Goal: Book appointment/travel/reservation

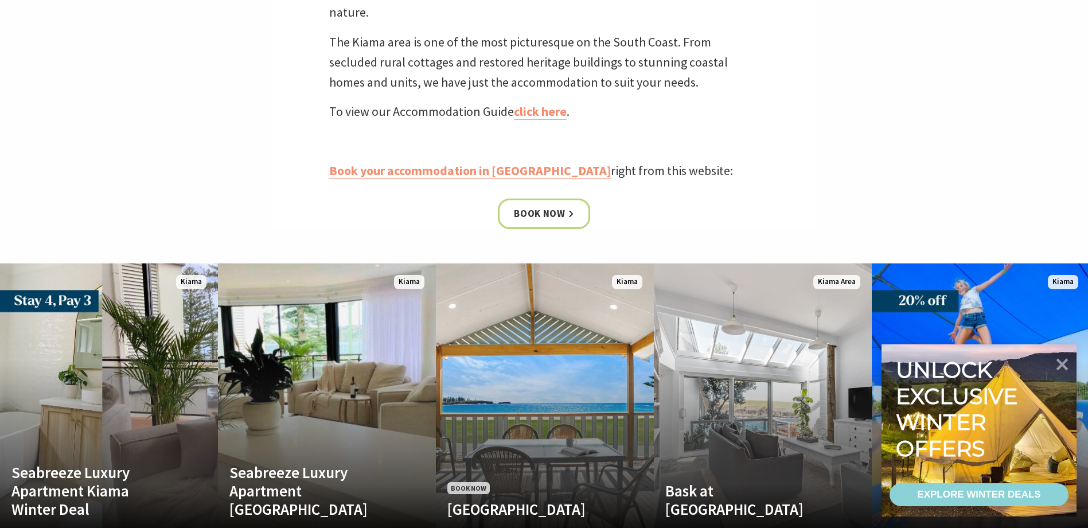
scroll to position [574, 0]
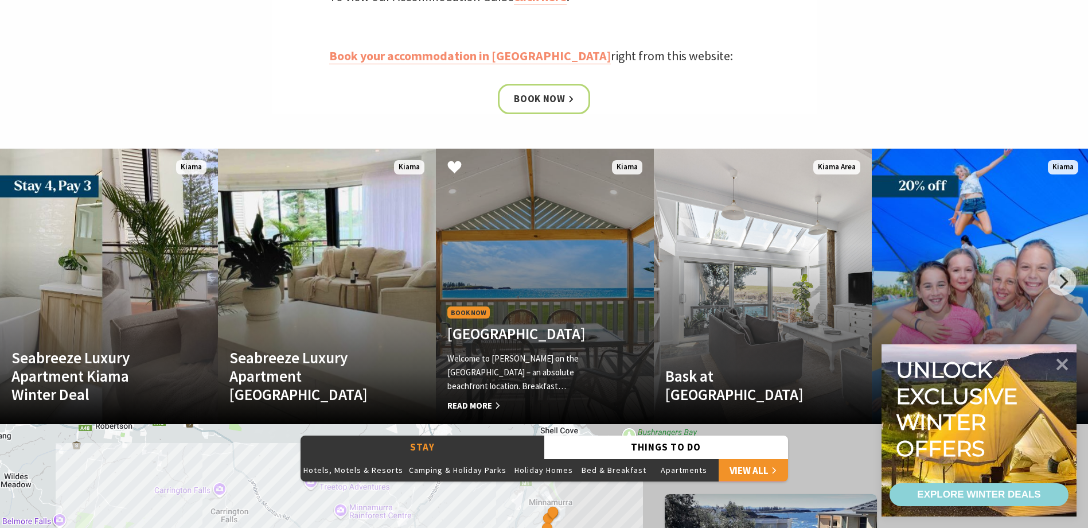
click at [474, 402] on span "Read More" at bounding box center [529, 406] width 162 height 14
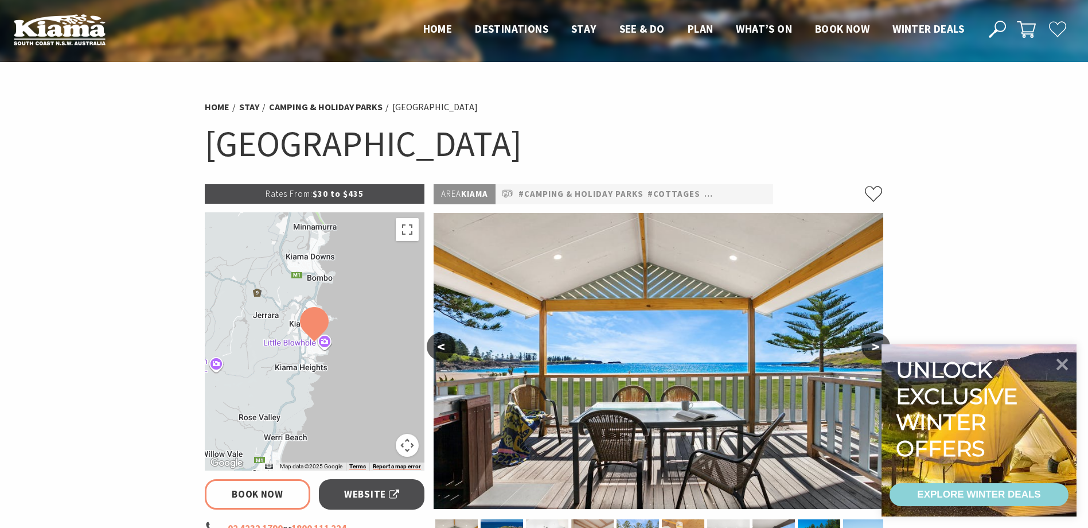
select select "3"
select select "2"
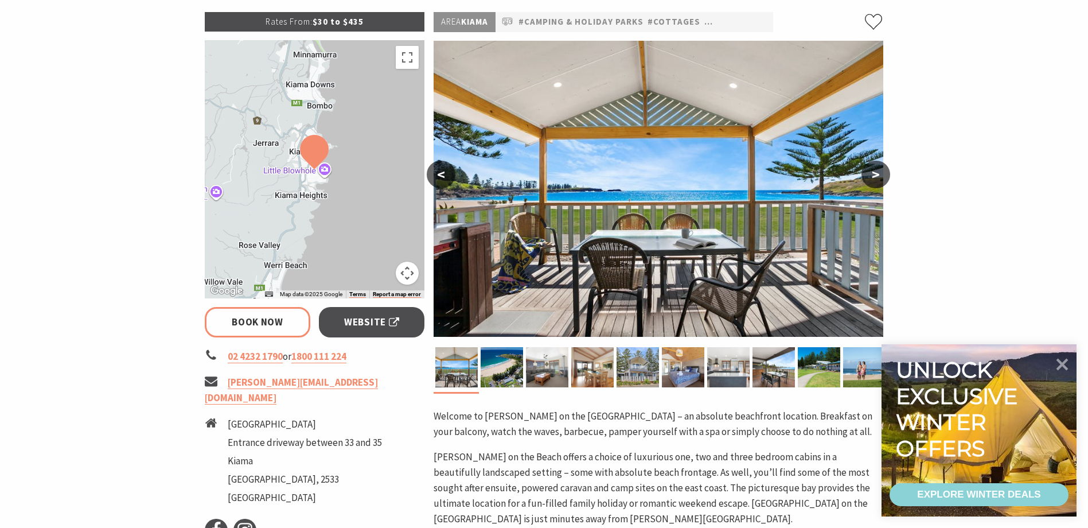
scroll to position [230, 0]
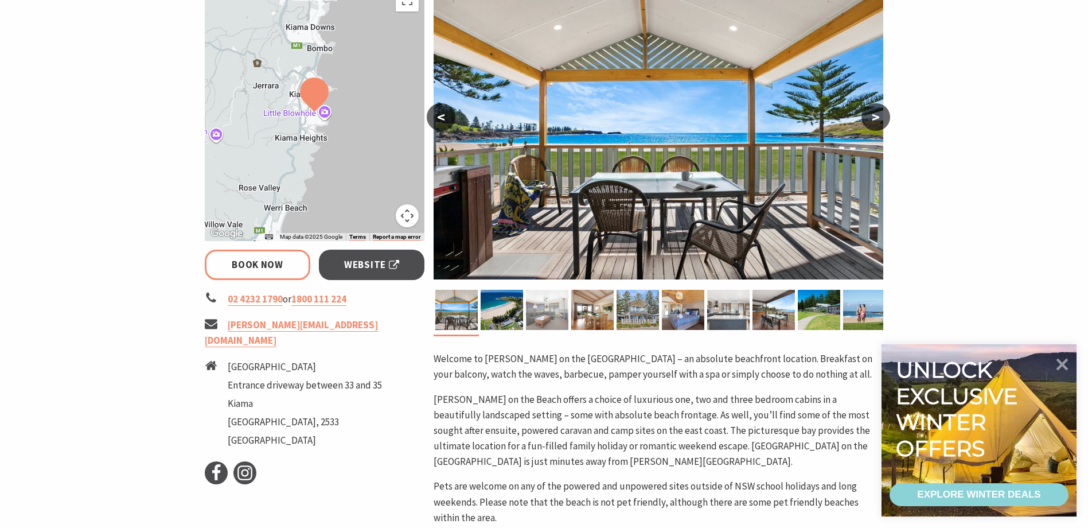
click at [546, 305] on img at bounding box center [547, 310] width 42 height 40
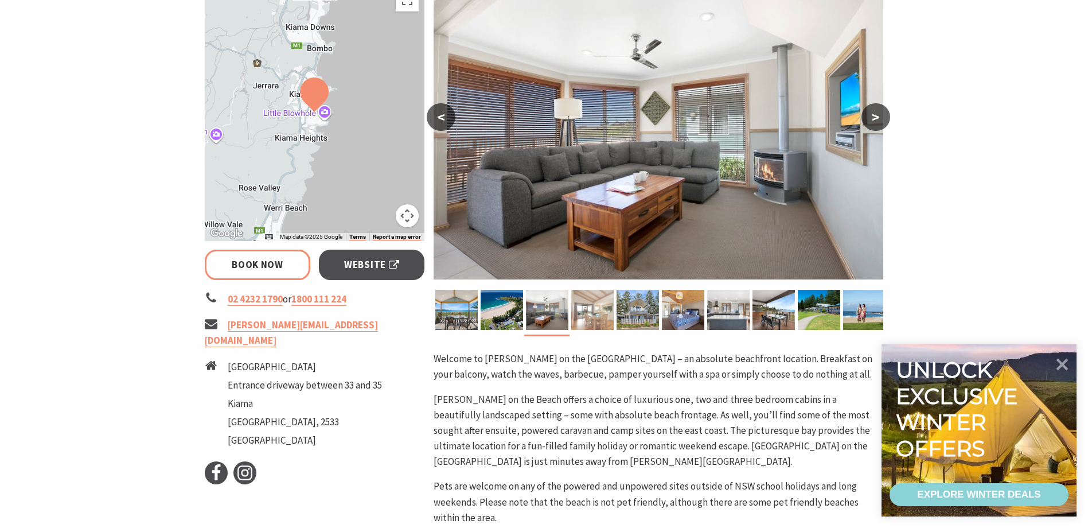
click at [573, 306] on img at bounding box center [592, 310] width 42 height 40
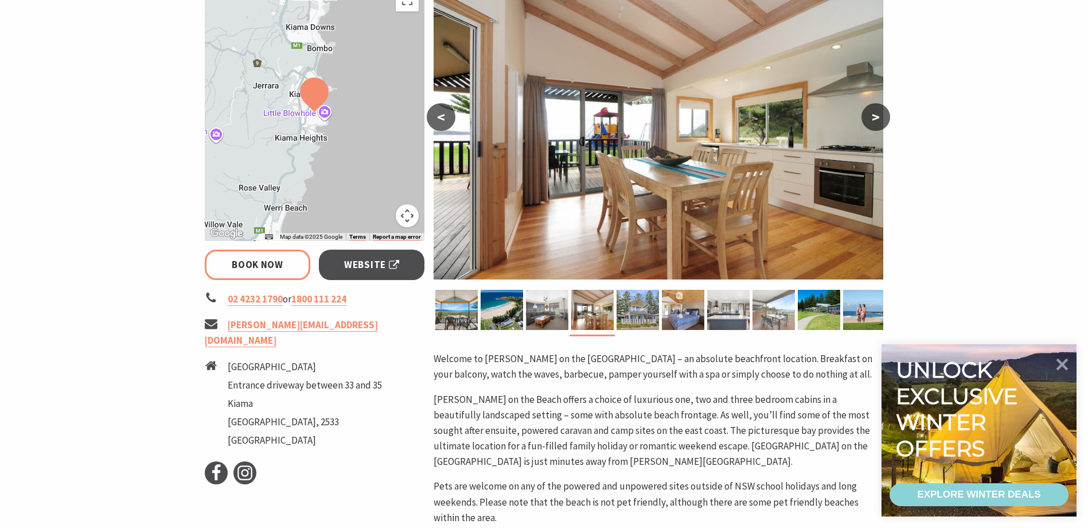
click at [779, 316] on img at bounding box center [774, 310] width 42 height 40
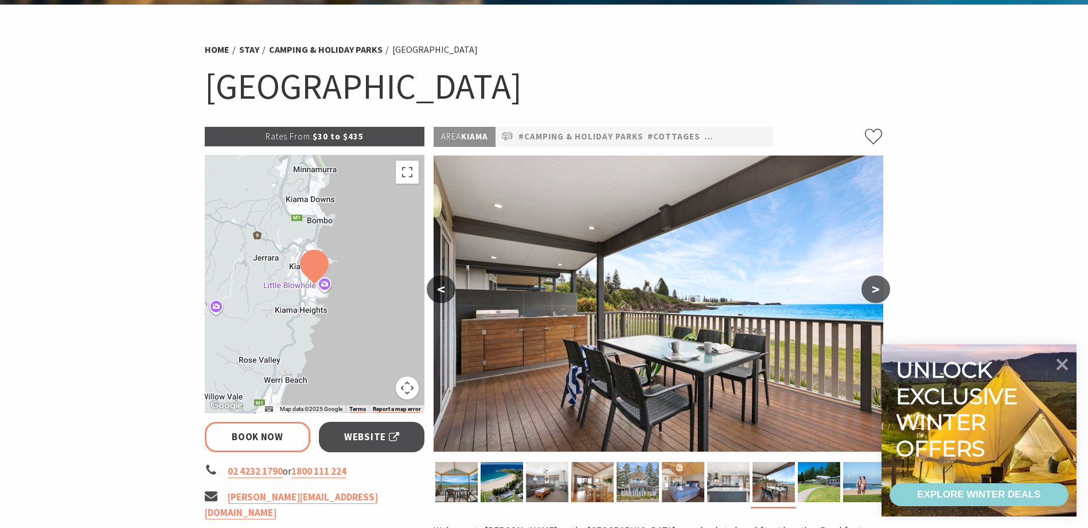
scroll to position [0, 0]
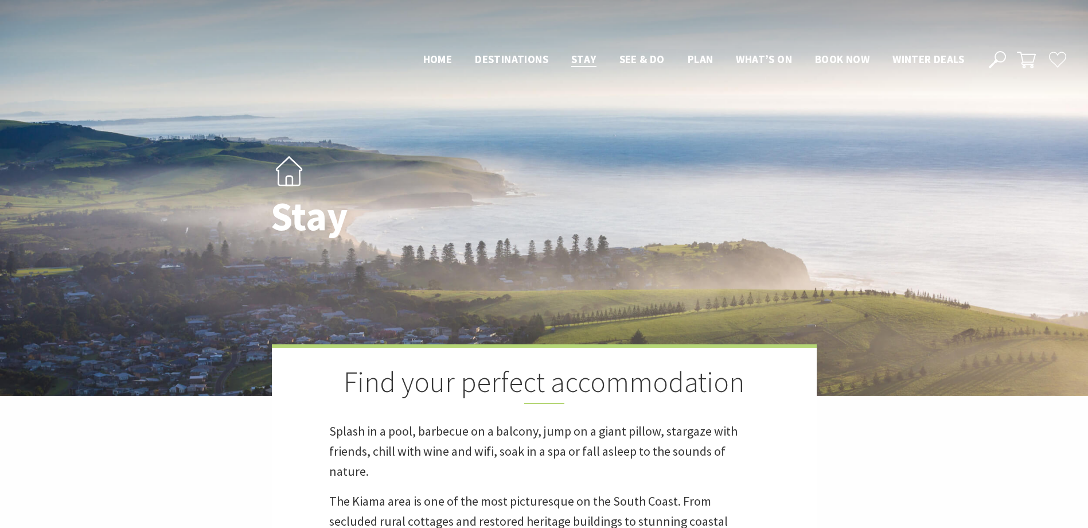
scroll to position [574, 0]
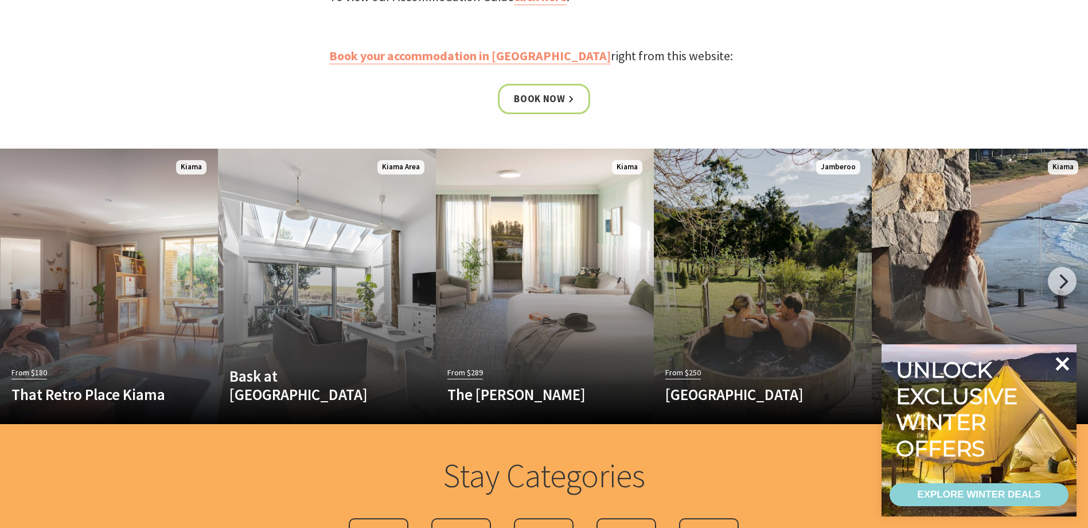
click at [1063, 364] on icon at bounding box center [1063, 364] width 14 height 14
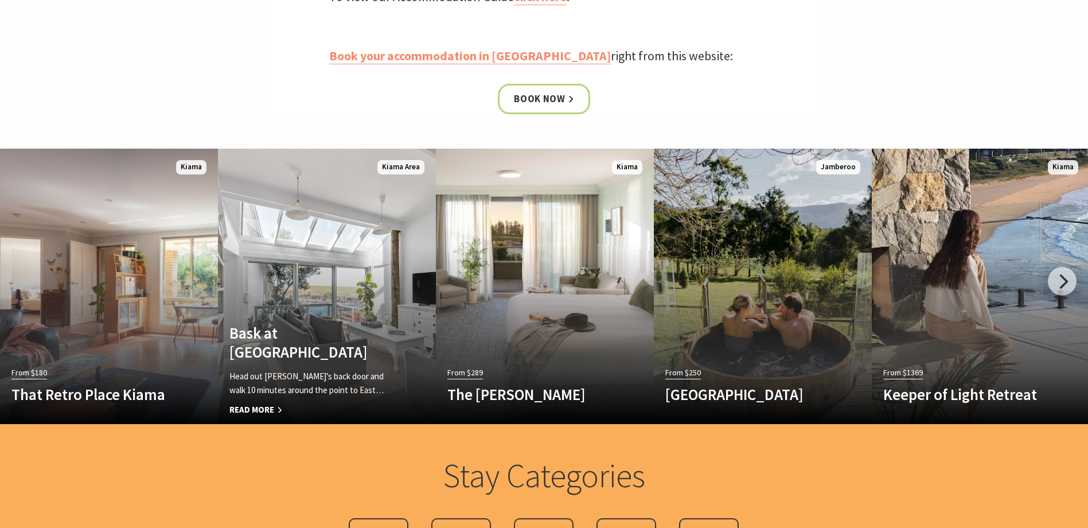
scroll to position [746, 0]
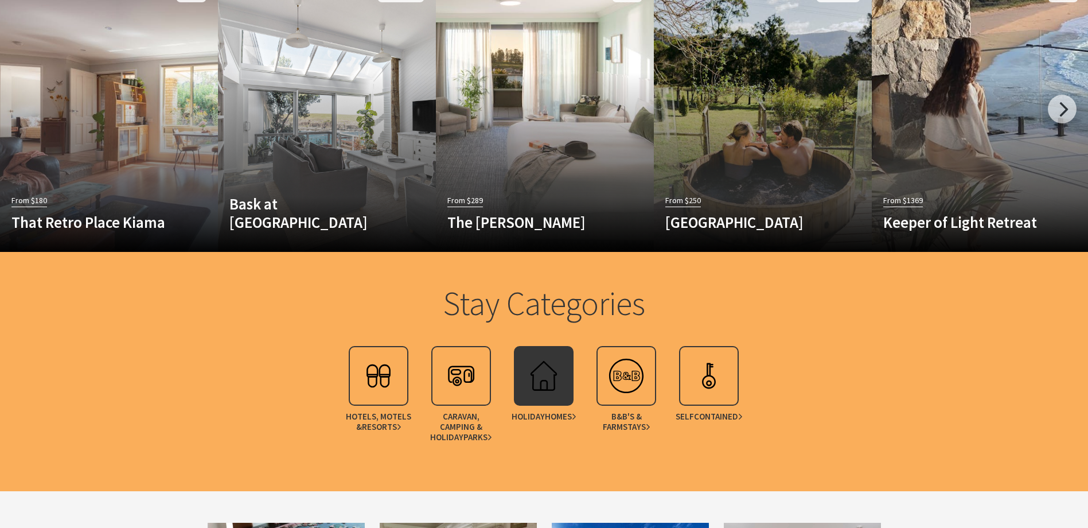
click at [536, 374] on img at bounding box center [544, 376] width 46 height 46
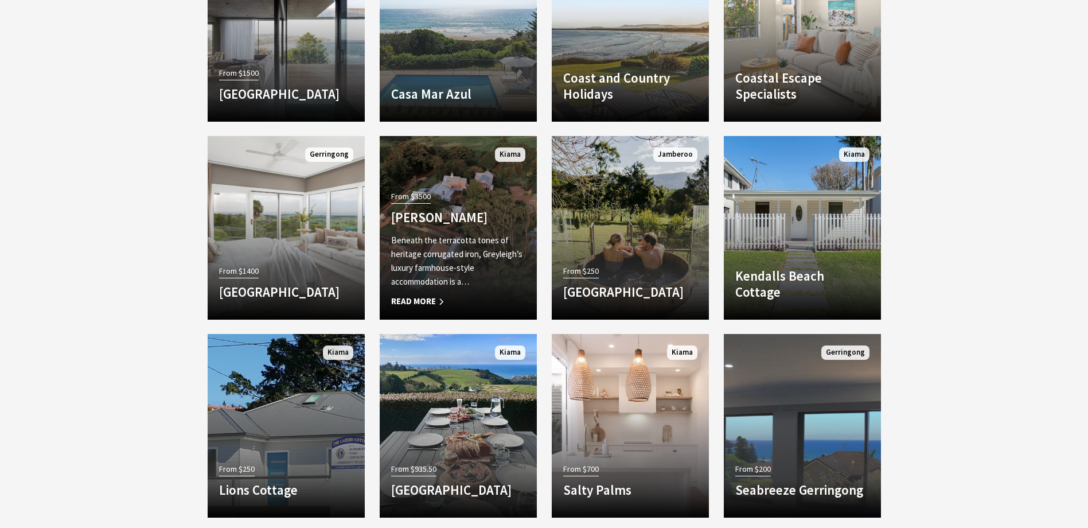
scroll to position [1205, 0]
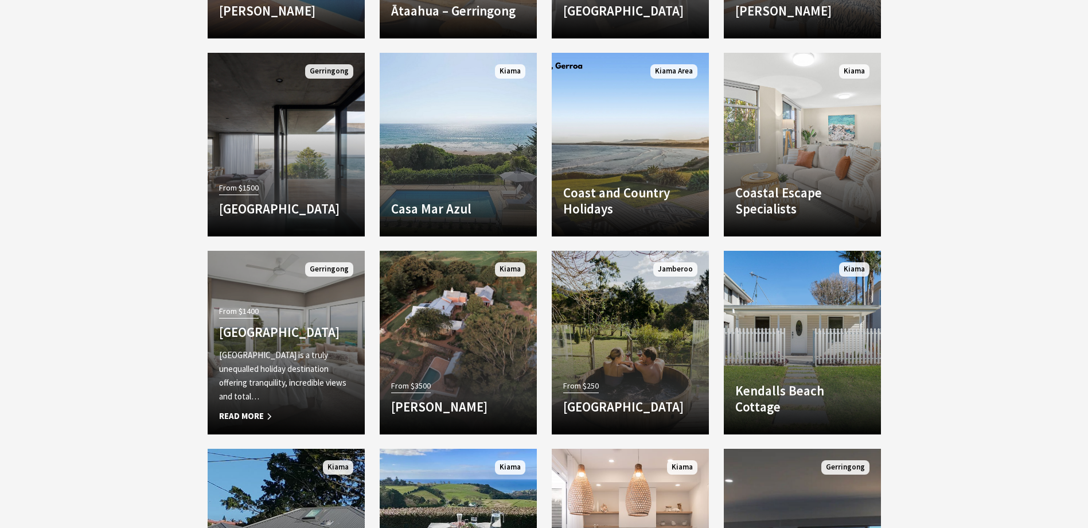
click at [289, 322] on div "From $1400 EagleView Park EagleView Park is a truly unequalled holiday destinat…" at bounding box center [286, 363] width 157 height 120
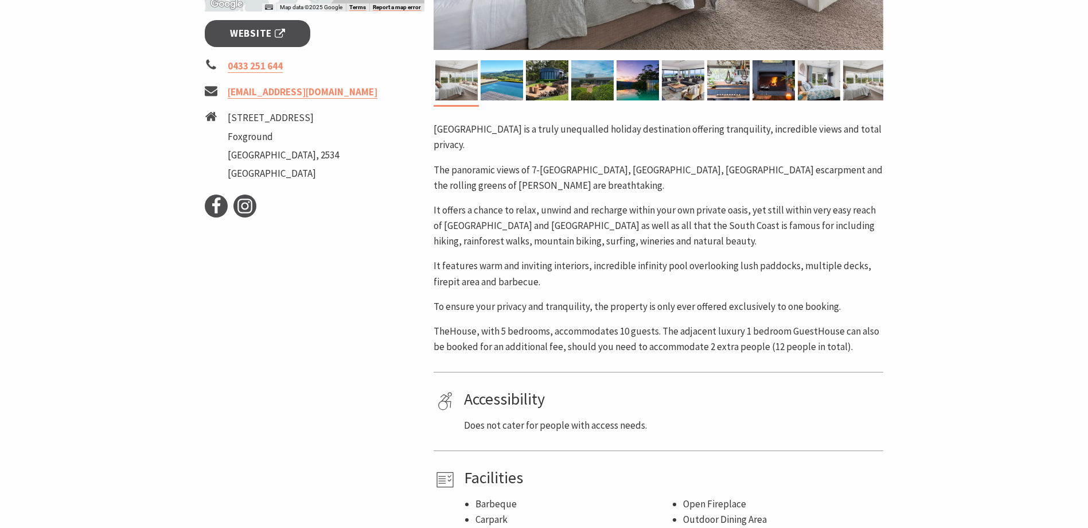
scroll to position [574, 0]
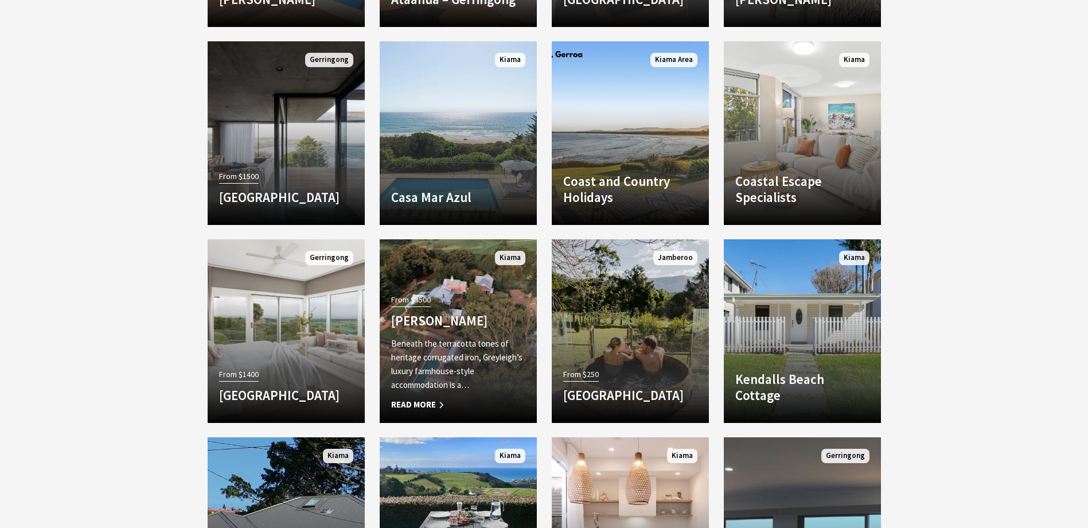
scroll to position [746, 0]
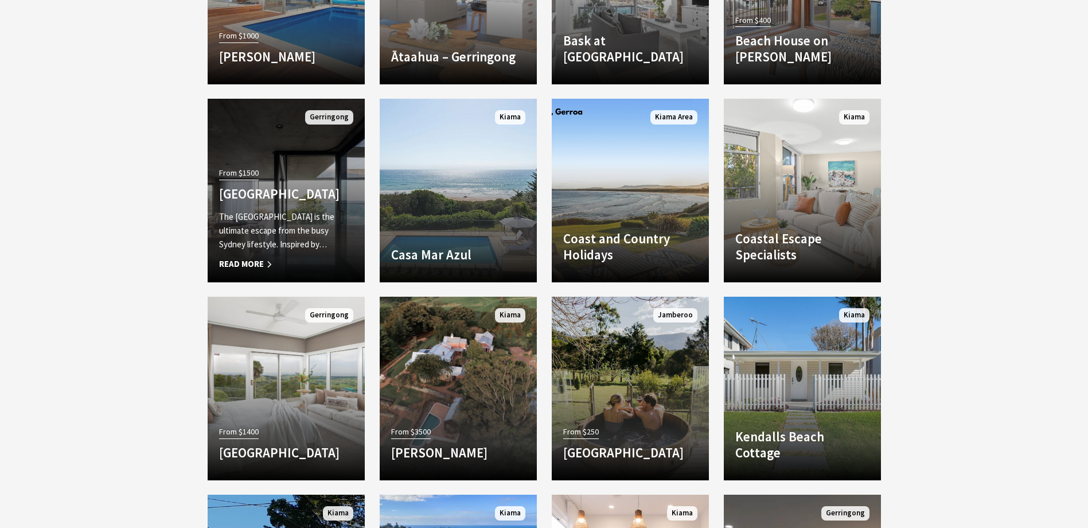
click at [300, 224] on p "The Bunker House is the ultimate escape from the busy Sydney lifestyle. Inspire…" at bounding box center [286, 230] width 134 height 41
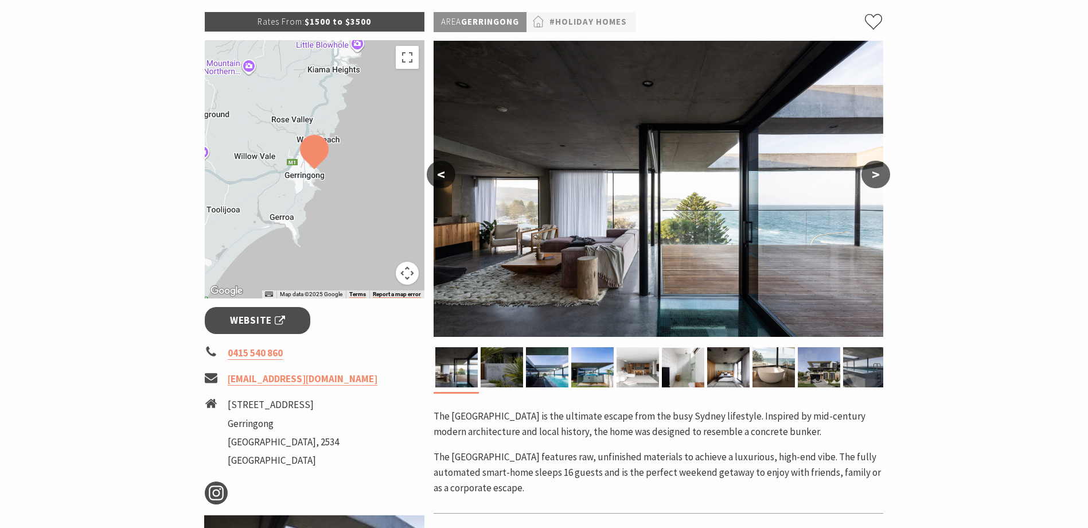
scroll to position [230, 0]
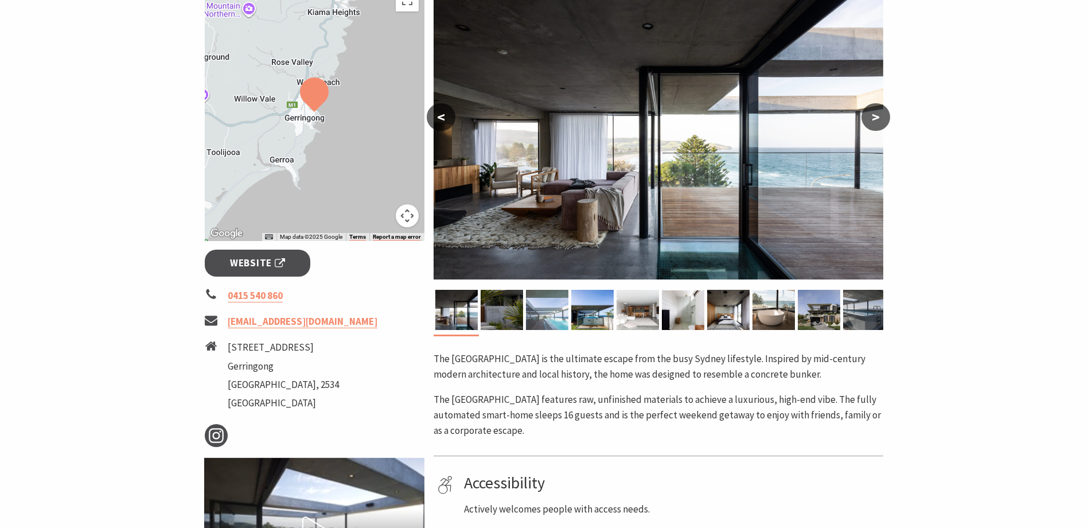
click at [544, 302] on img at bounding box center [547, 310] width 42 height 40
click at [586, 306] on img at bounding box center [592, 310] width 42 height 40
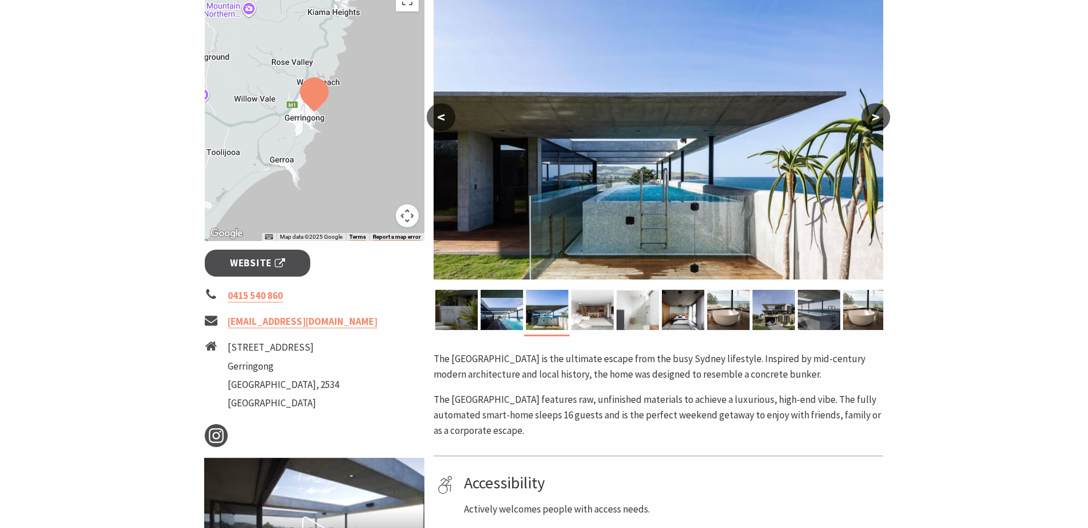
click at [643, 306] on img at bounding box center [638, 310] width 42 height 40
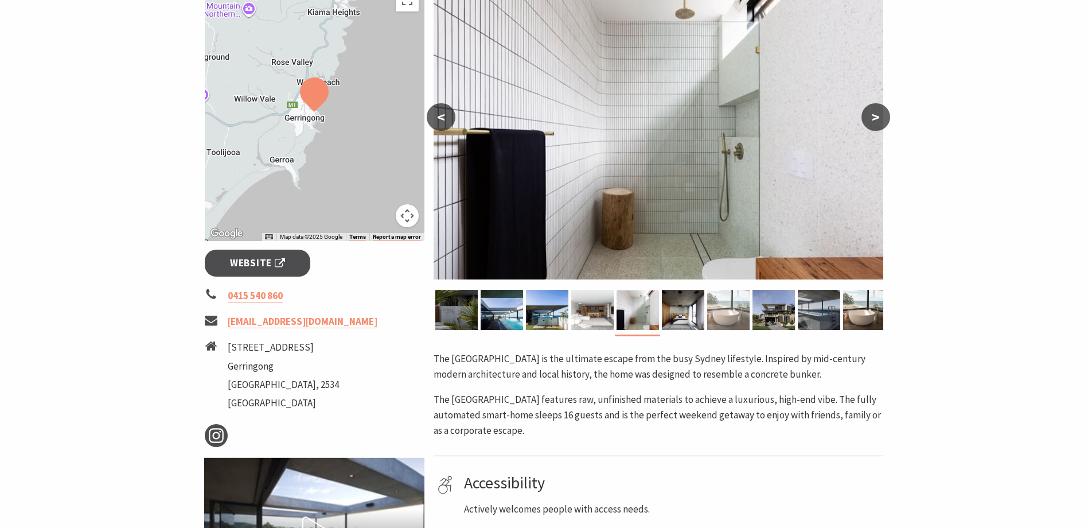
click at [743, 300] on img at bounding box center [728, 310] width 42 height 40
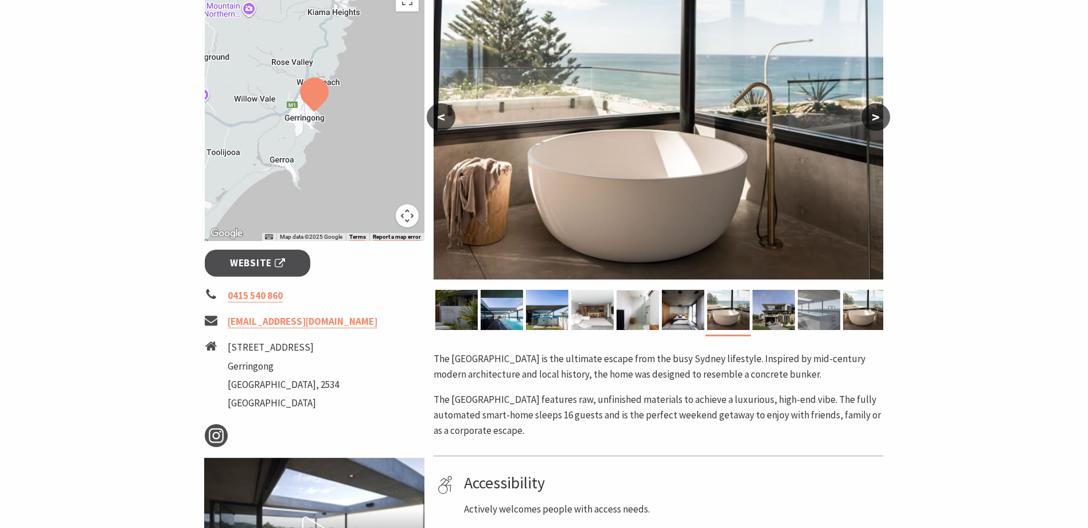
click at [817, 298] on img at bounding box center [819, 310] width 42 height 40
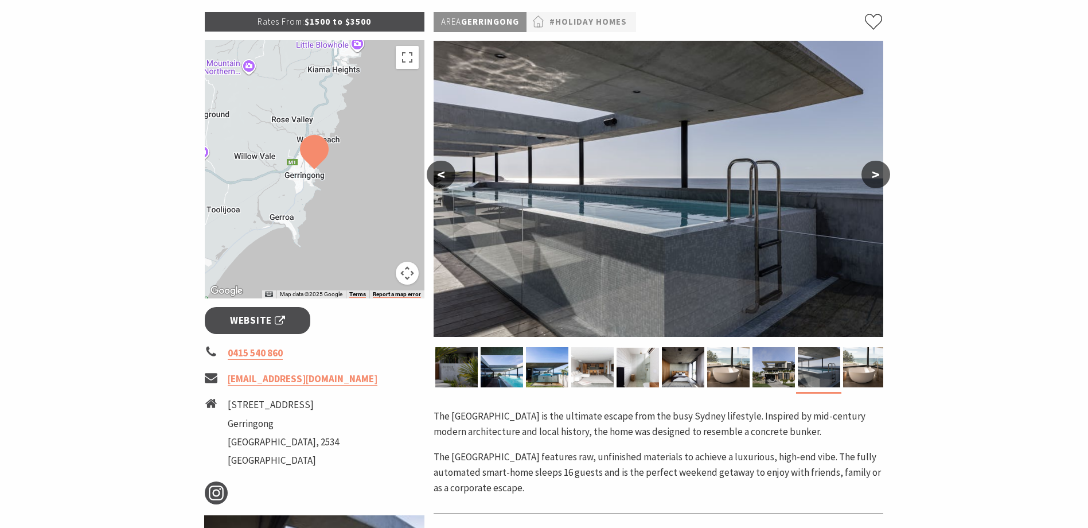
scroll to position [115, 0]
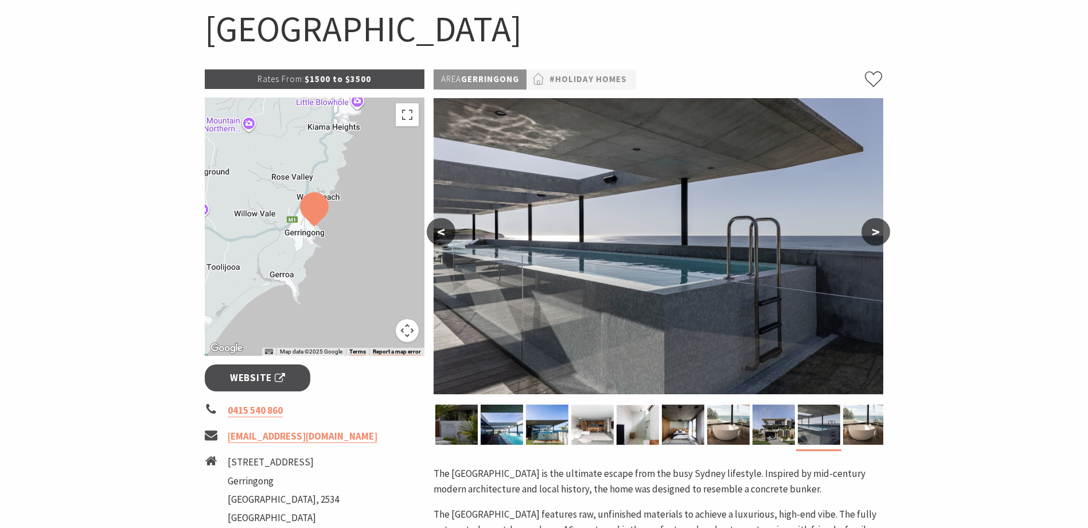
click at [878, 233] on button ">" at bounding box center [876, 232] width 29 height 28
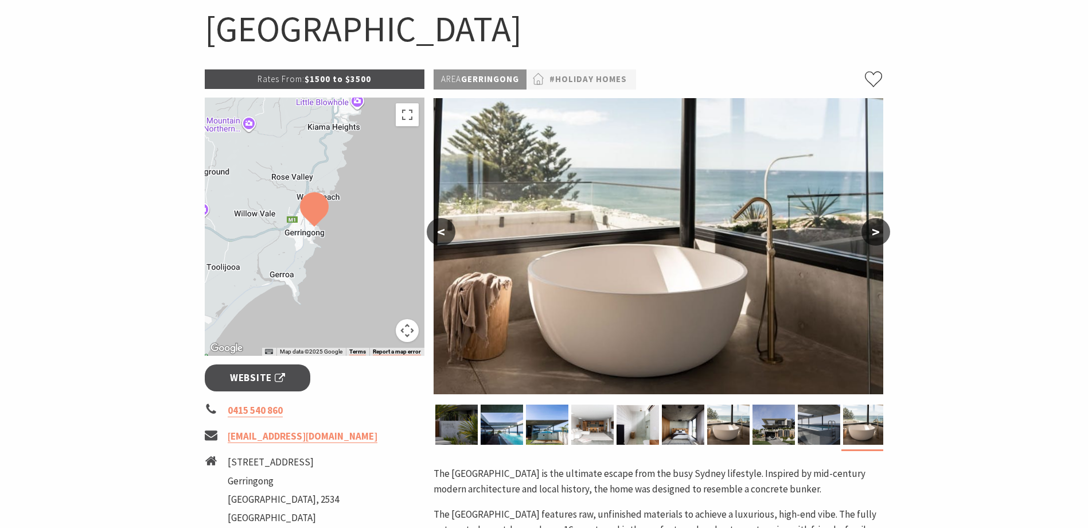
click at [878, 233] on button ">" at bounding box center [876, 232] width 29 height 28
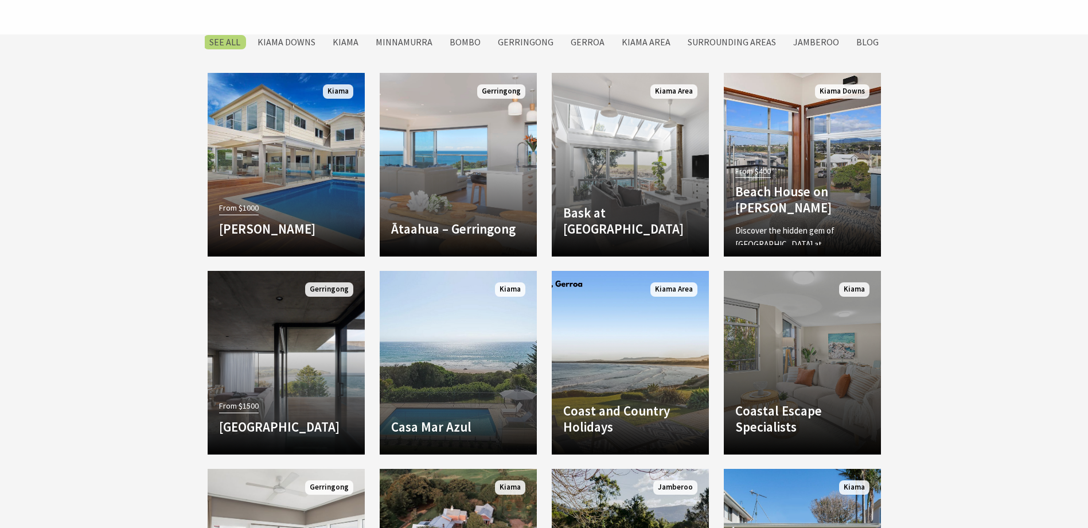
scroll to position [516, 0]
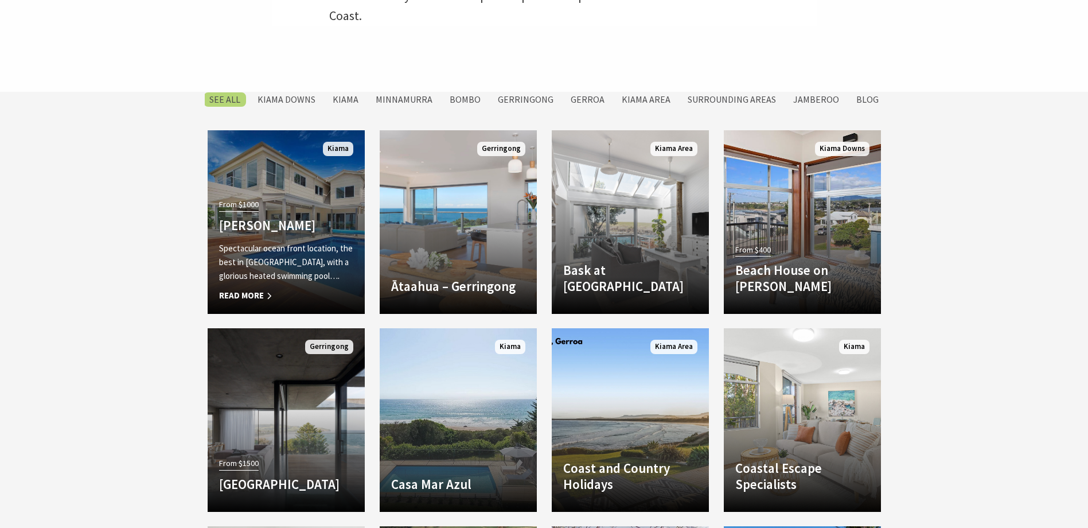
click at [334, 219] on h4 "[PERSON_NAME]" at bounding box center [286, 225] width 134 height 16
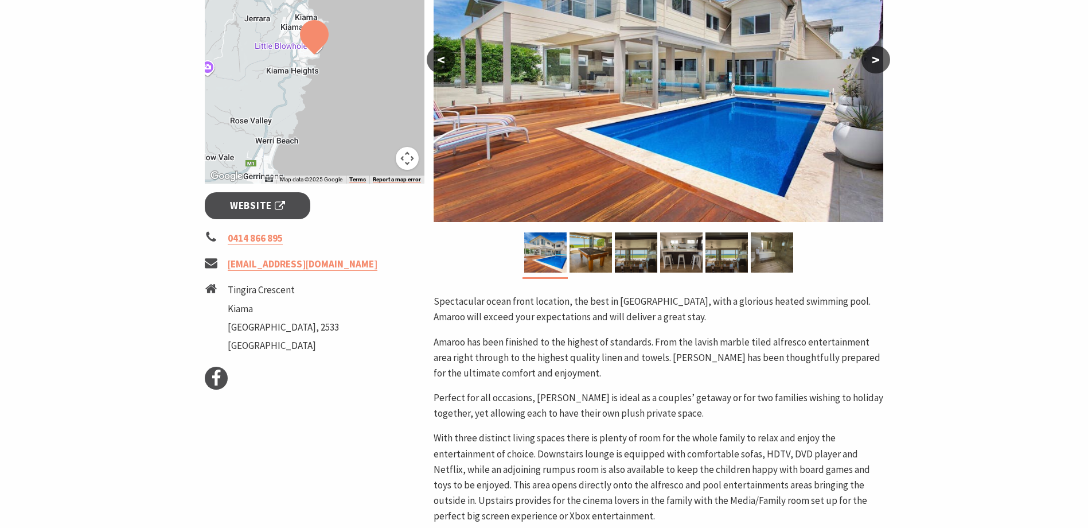
scroll to position [402, 0]
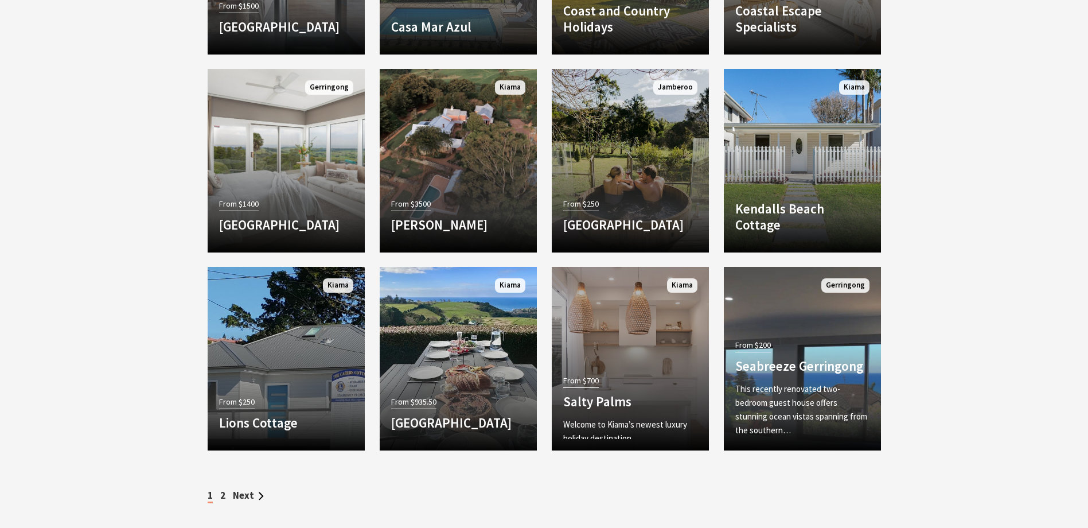
scroll to position [1031, 0]
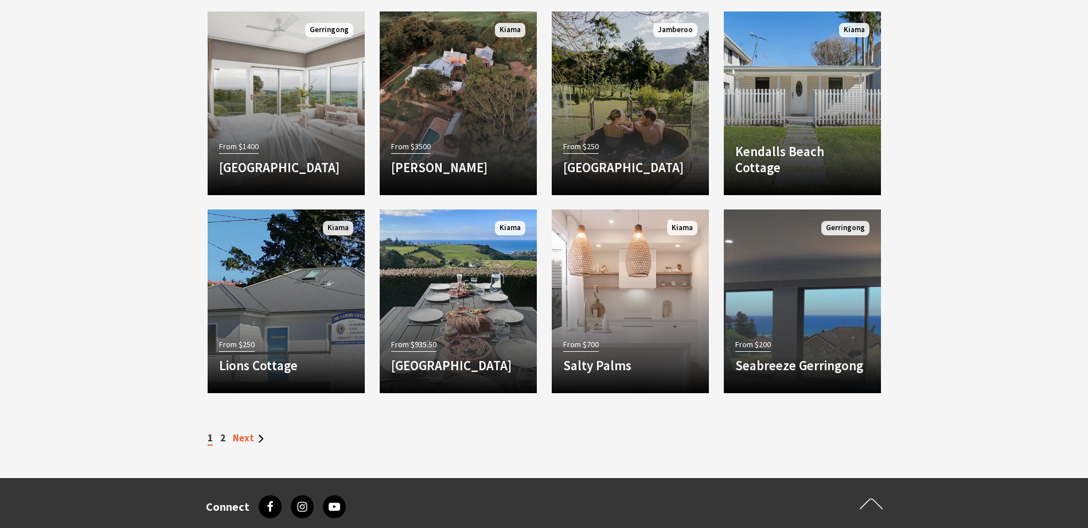
click at [251, 438] on link "Next" at bounding box center [248, 437] width 31 height 13
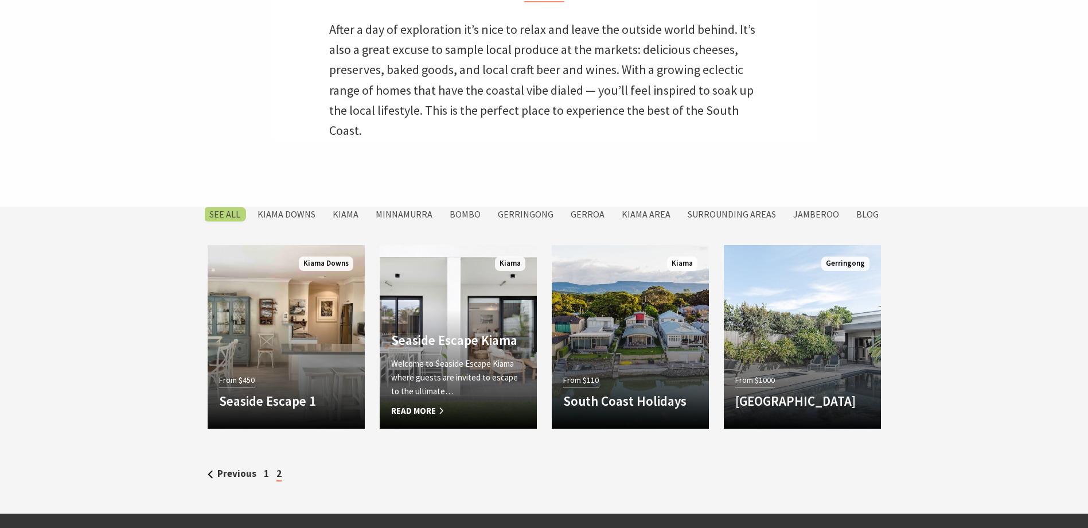
scroll to position [574, 0]
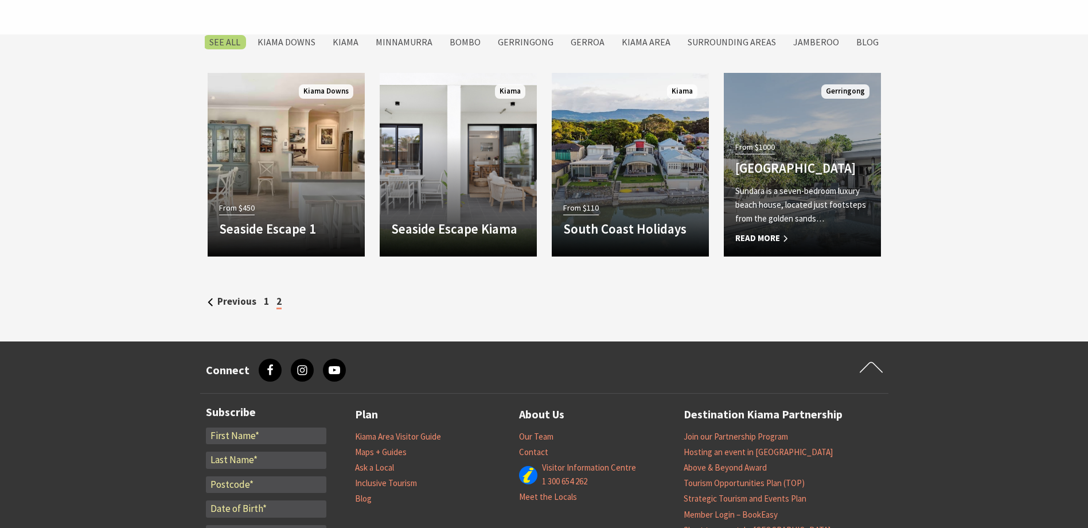
click at [743, 196] on p "Sundara is a seven-bedroom luxury beach house, located just footsteps from the …" at bounding box center [803, 204] width 134 height 41
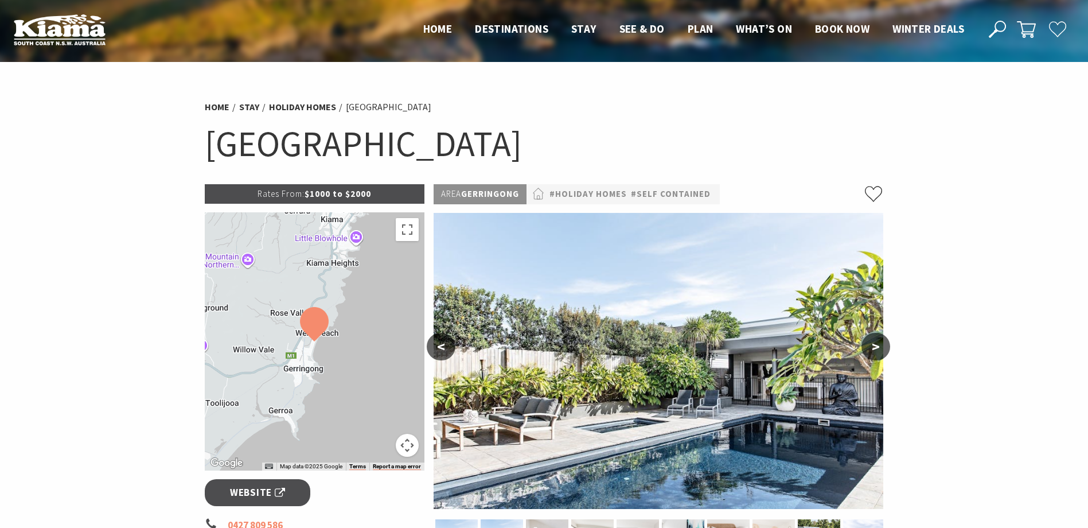
scroll to position [172, 0]
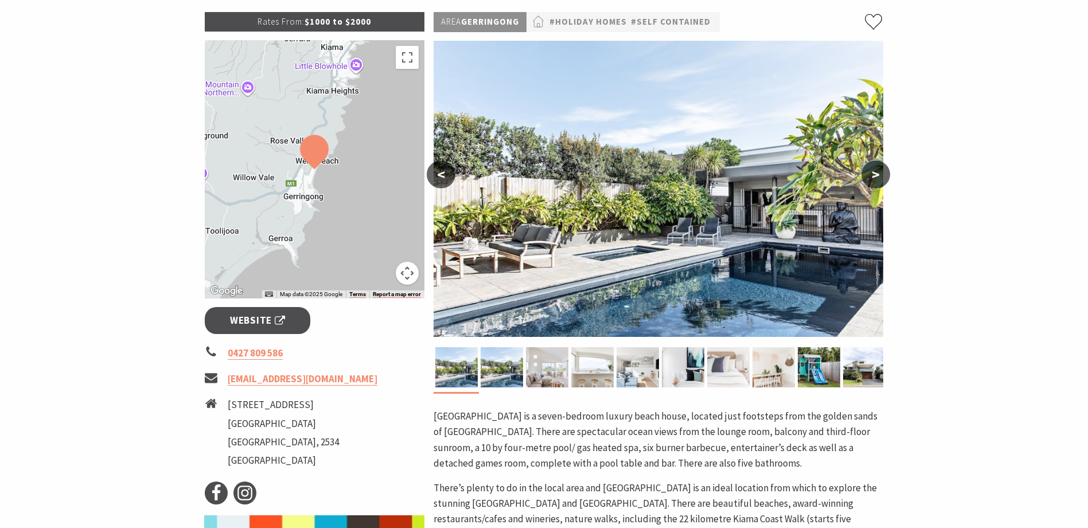
click at [735, 368] on img at bounding box center [728, 367] width 42 height 40
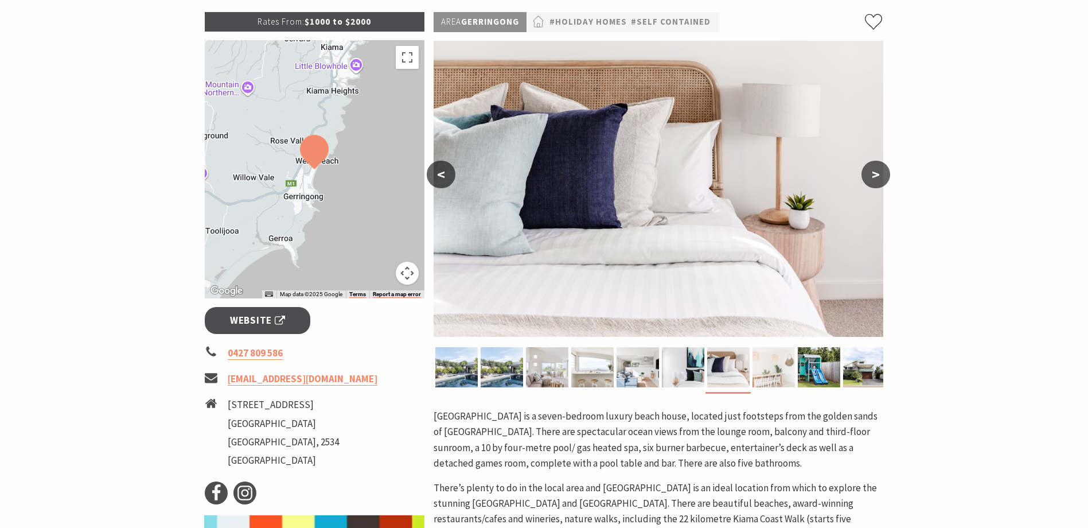
click at [783, 358] on img at bounding box center [774, 367] width 42 height 40
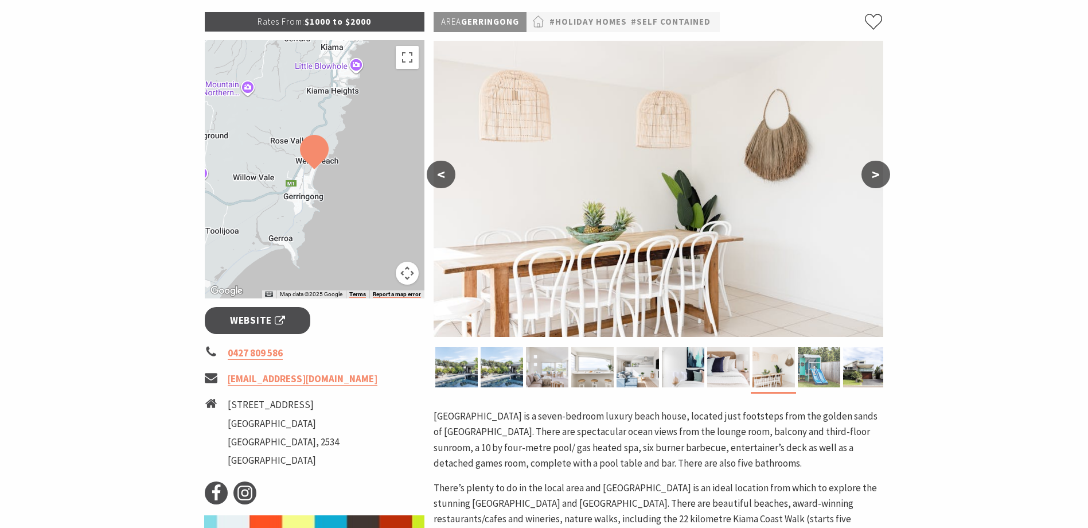
click at [803, 365] on img at bounding box center [819, 367] width 42 height 40
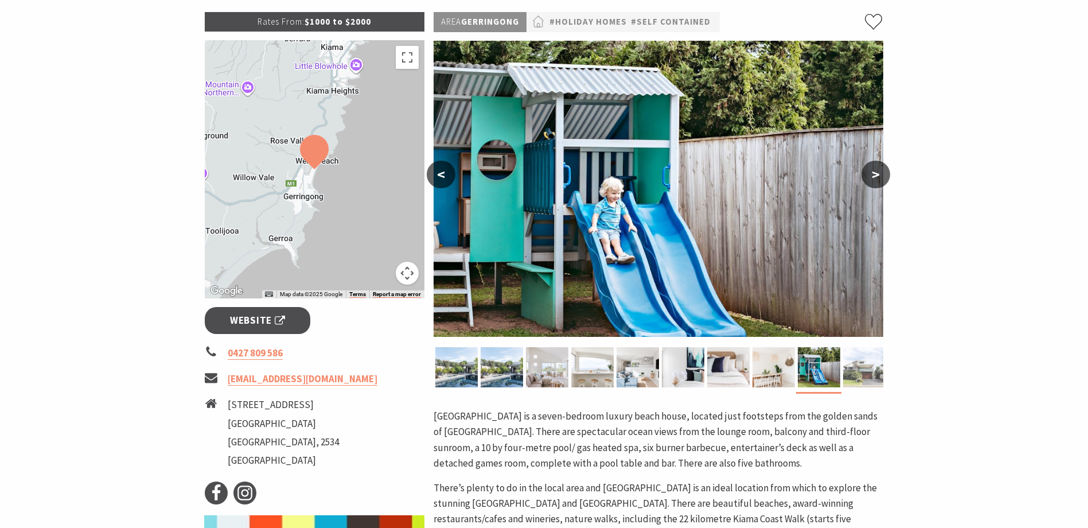
click at [846, 365] on img at bounding box center [864, 367] width 42 height 40
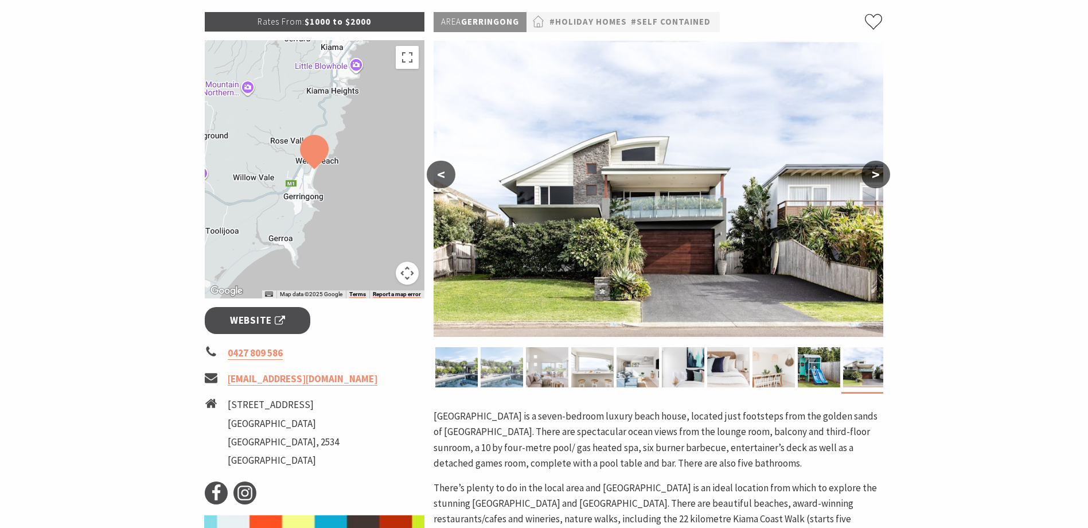
click at [515, 361] on img at bounding box center [502, 367] width 42 height 40
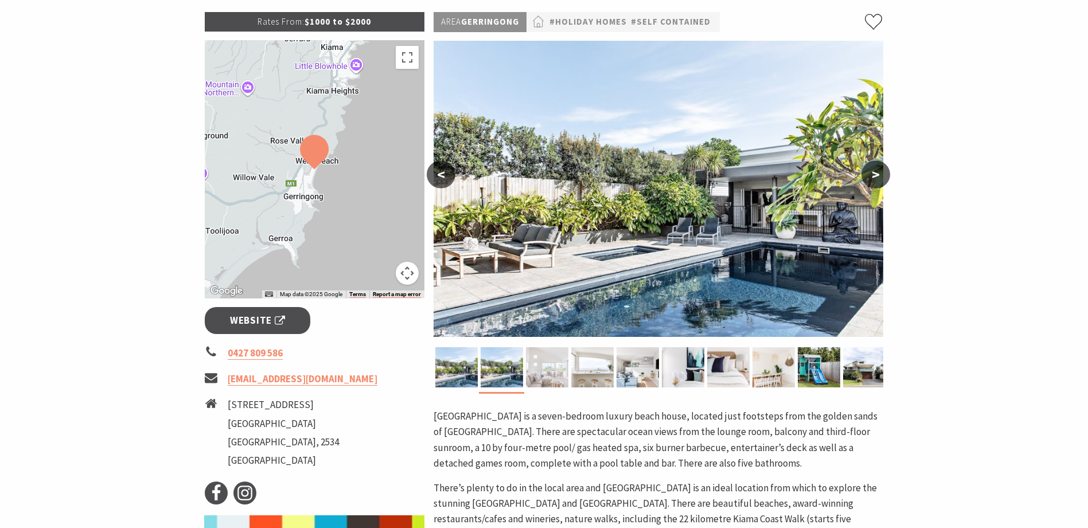
click at [543, 365] on img at bounding box center [547, 367] width 42 height 40
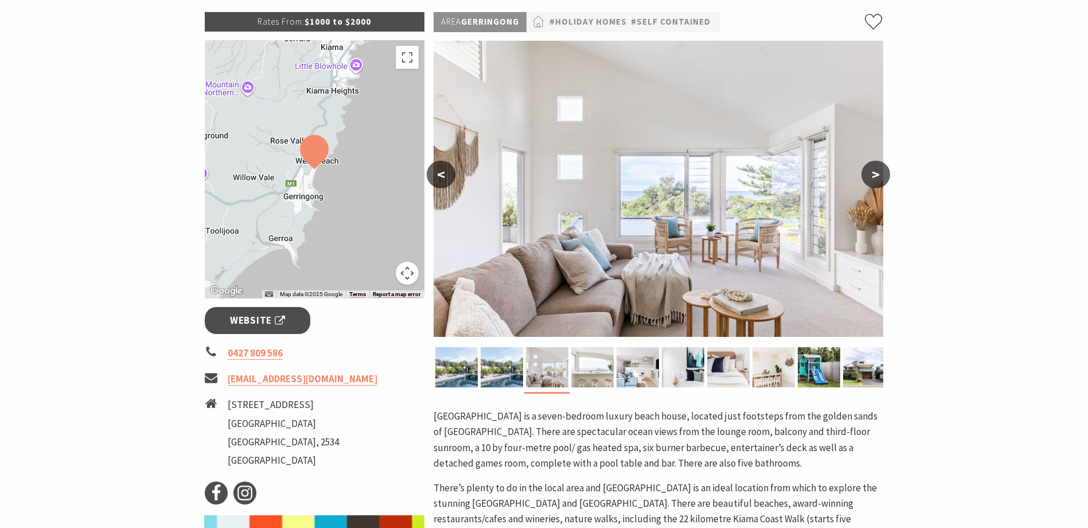
scroll to position [115, 0]
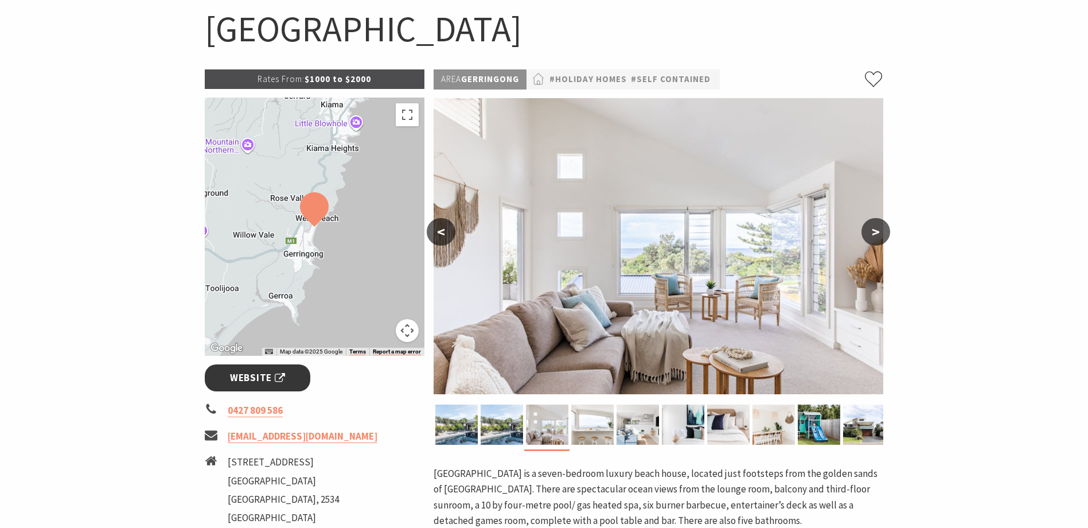
click at [243, 375] on span "Website" at bounding box center [257, 377] width 55 height 15
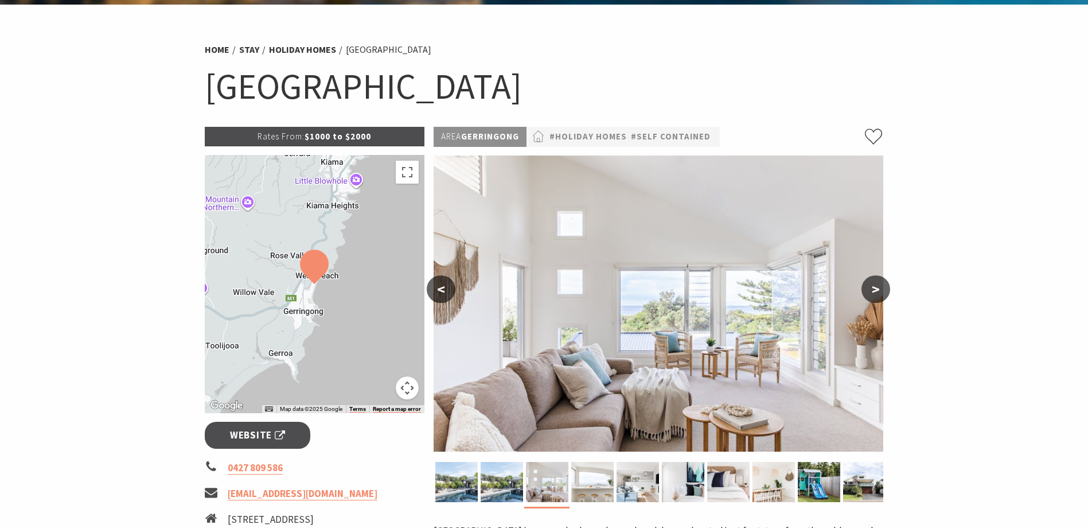
scroll to position [0, 0]
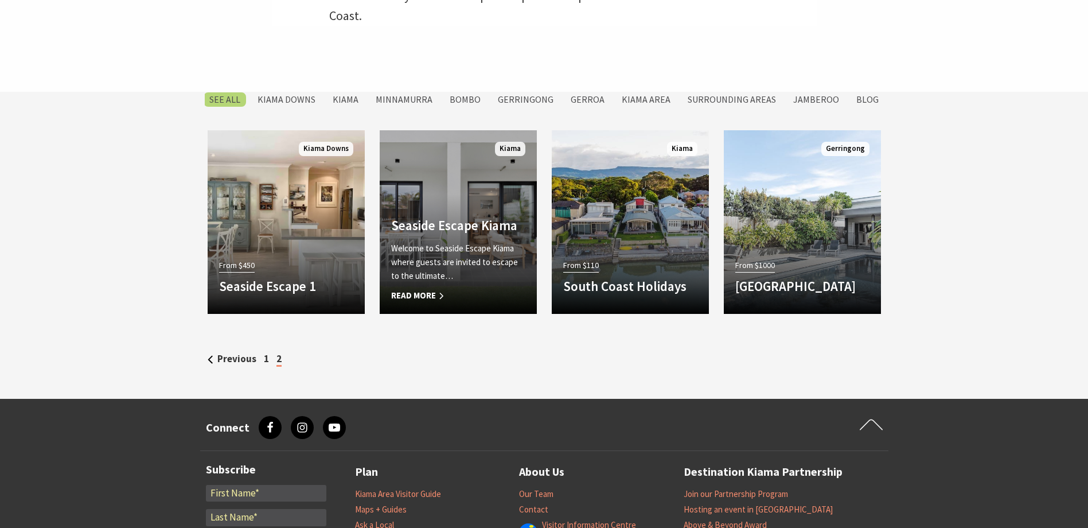
scroll to position [459, 0]
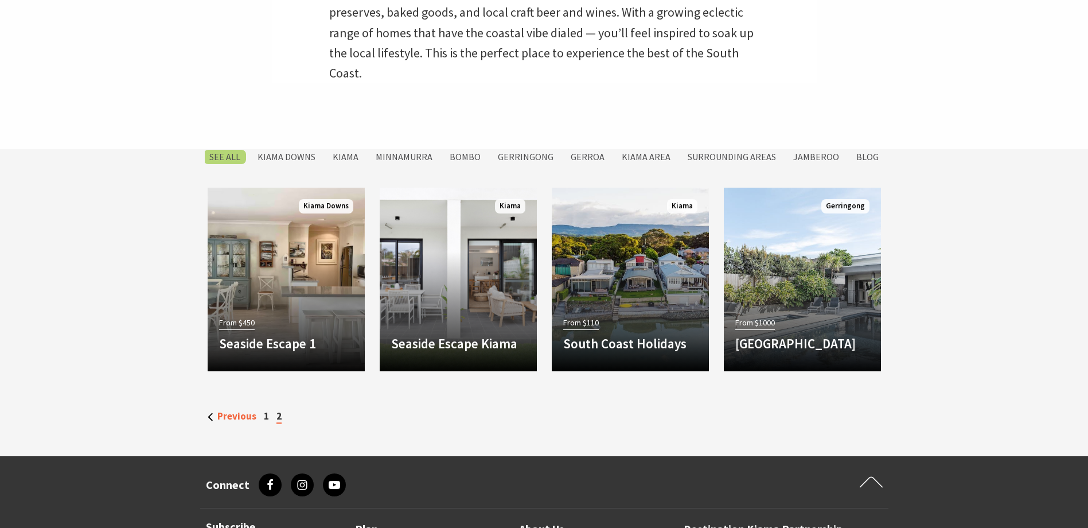
click at [213, 422] on link "Previous" at bounding box center [232, 416] width 49 height 13
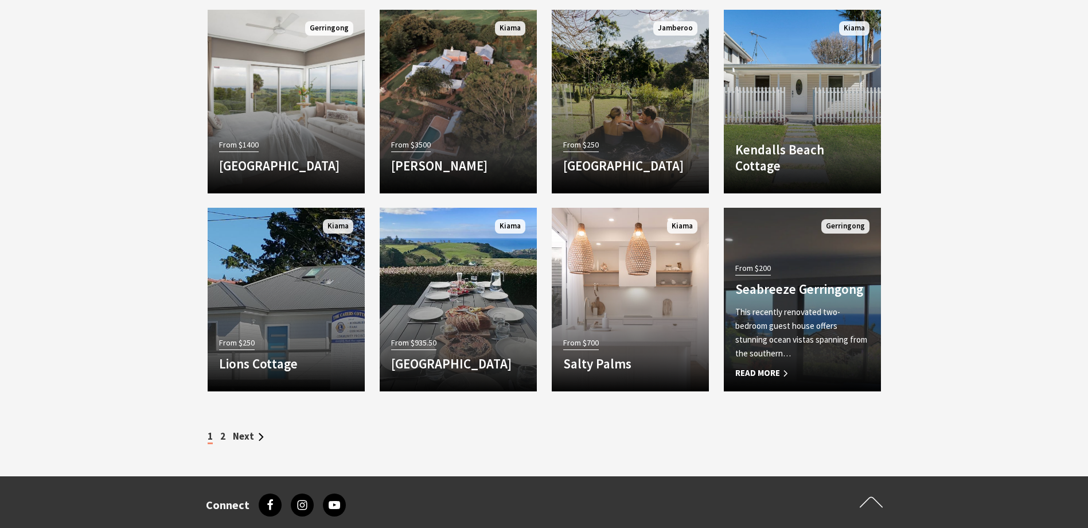
scroll to position [918, 0]
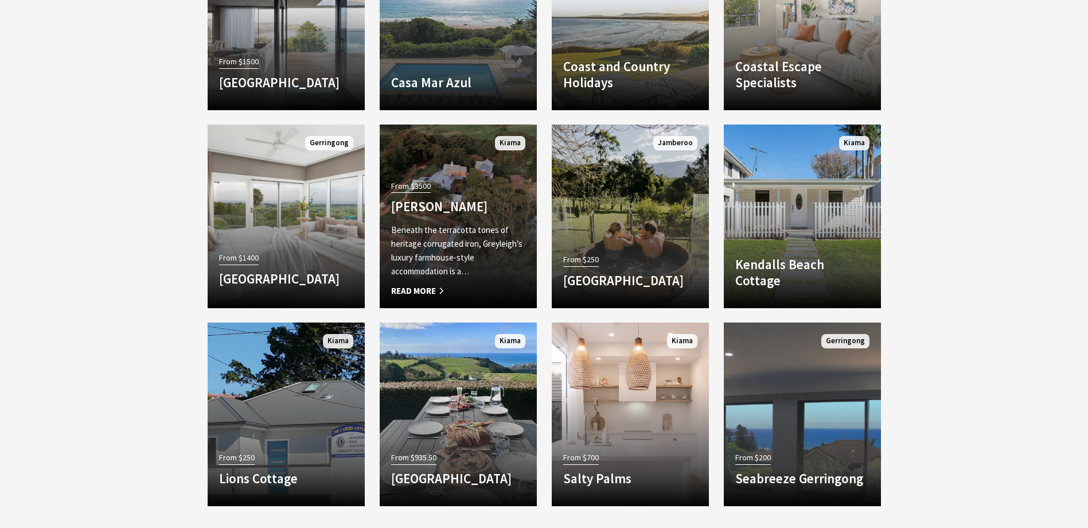
click at [438, 261] on p "Beneath the terracotta tones of heritage corrugated iron, Greyleigh’s luxury fa…" at bounding box center [458, 250] width 134 height 55
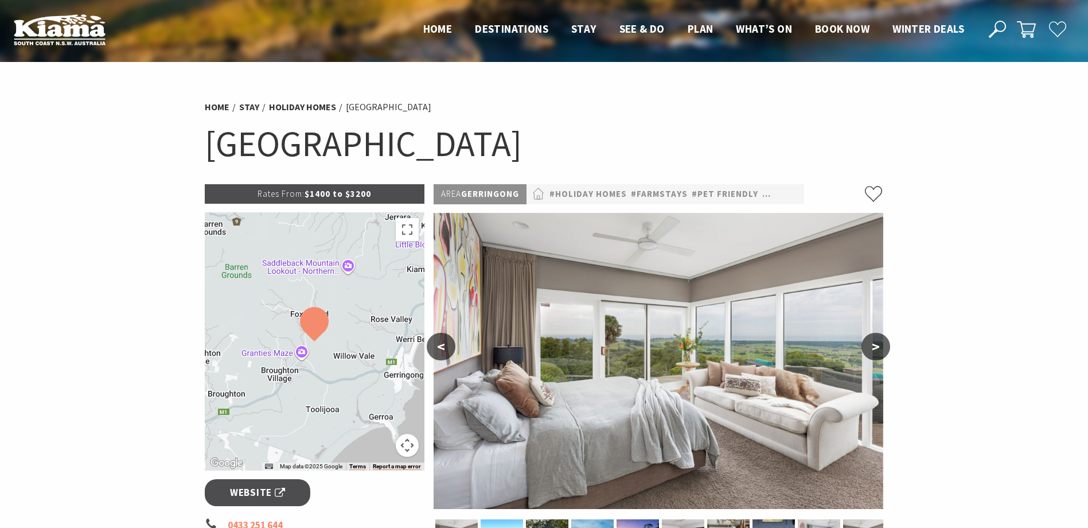
scroll to position [230, 0]
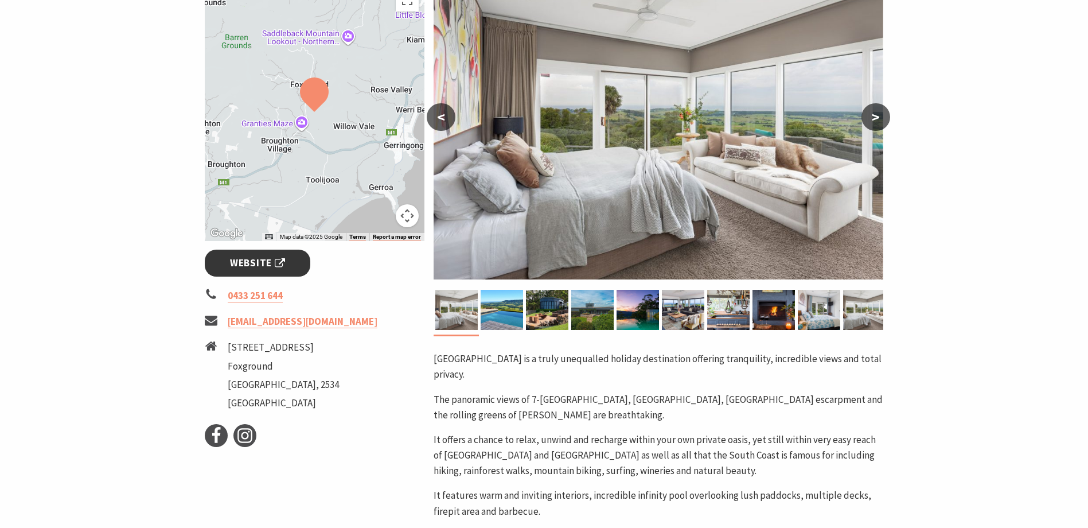
click at [247, 263] on span "Website" at bounding box center [257, 262] width 55 height 15
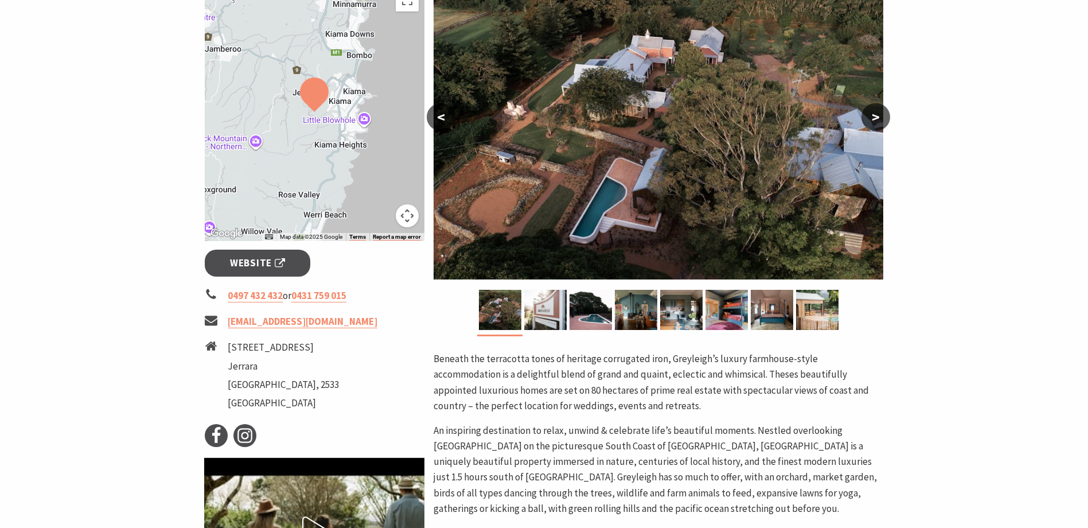
scroll to position [287, 0]
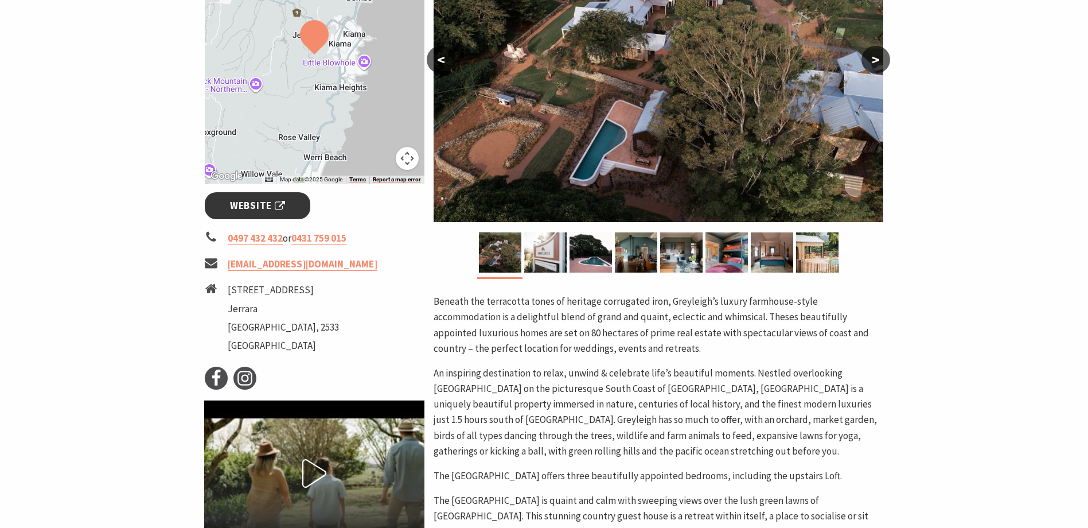
click at [267, 209] on span "Website" at bounding box center [257, 205] width 55 height 15
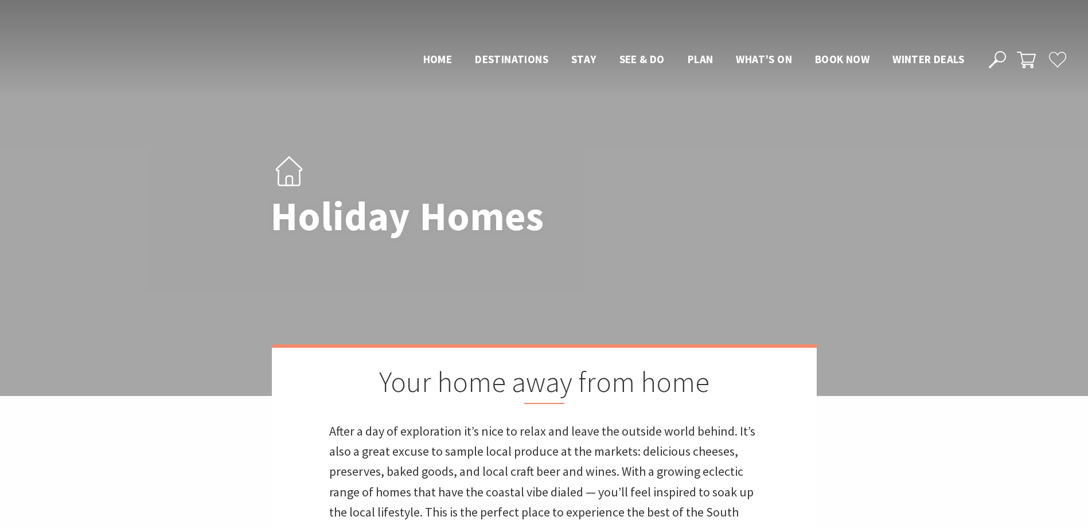
scroll to position [918, 0]
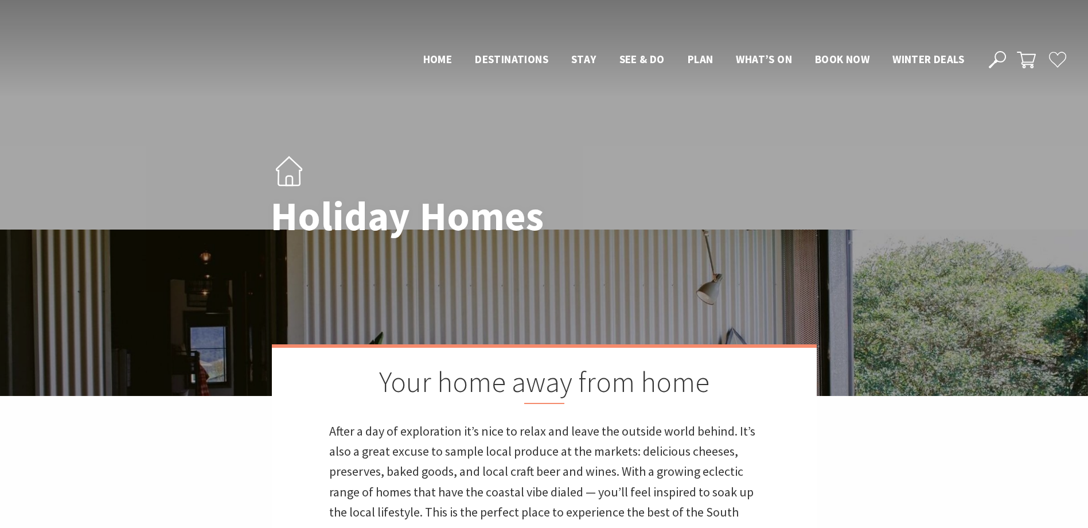
scroll to position [459, 0]
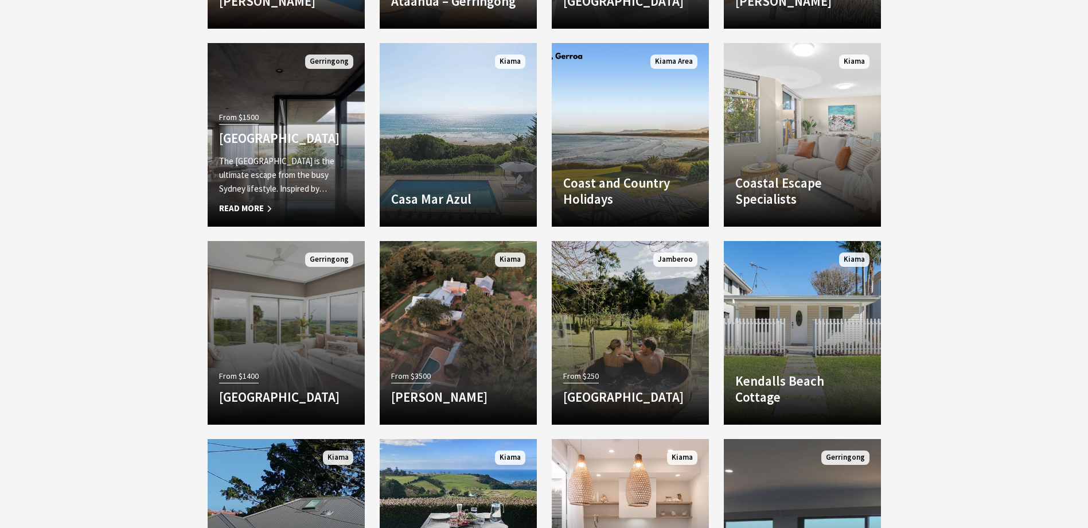
scroll to position [985, 0]
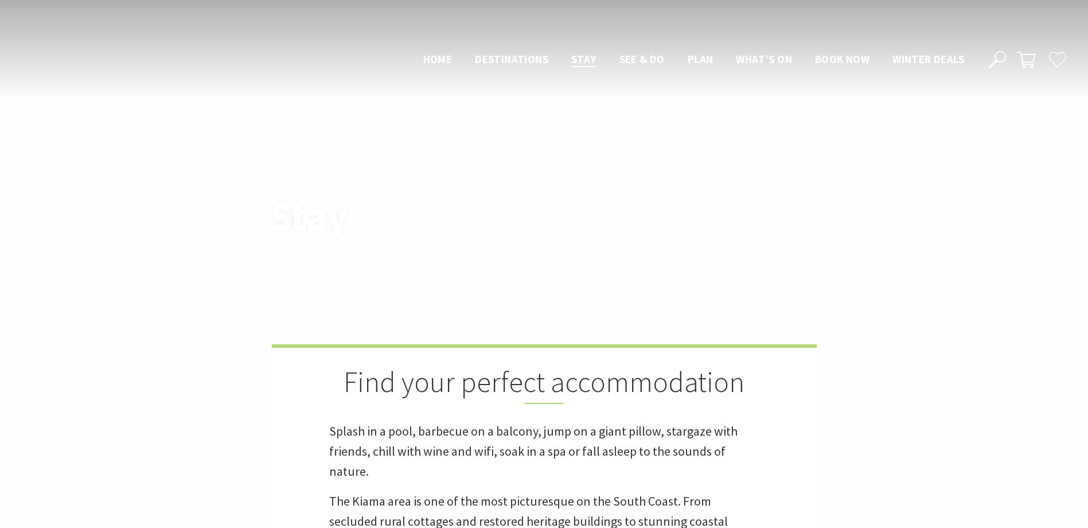
scroll to position [746, 0]
